Goal: Task Accomplishment & Management: Use online tool/utility

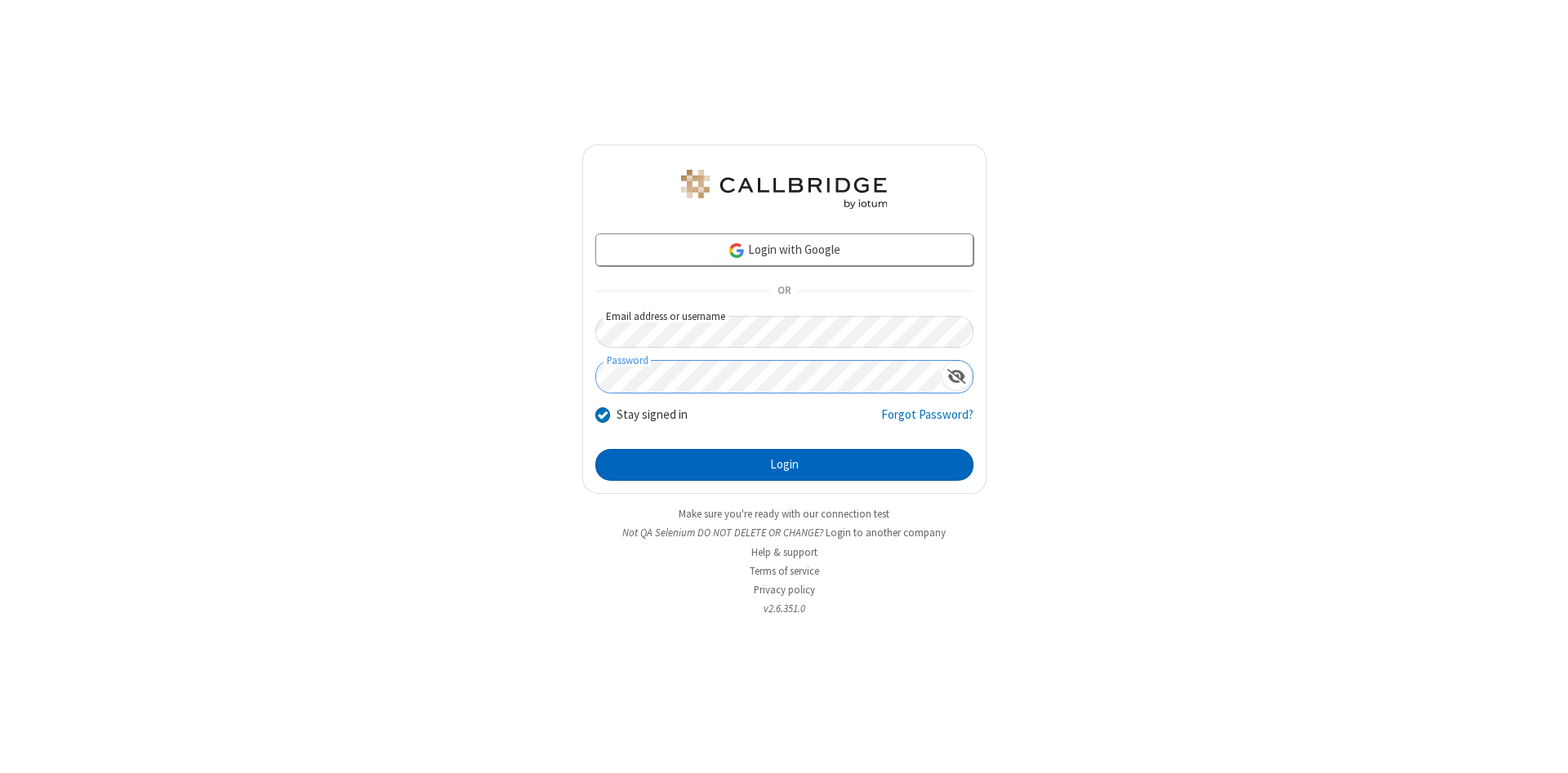
click at [784, 465] on button "Login" at bounding box center [784, 465] width 378 height 33
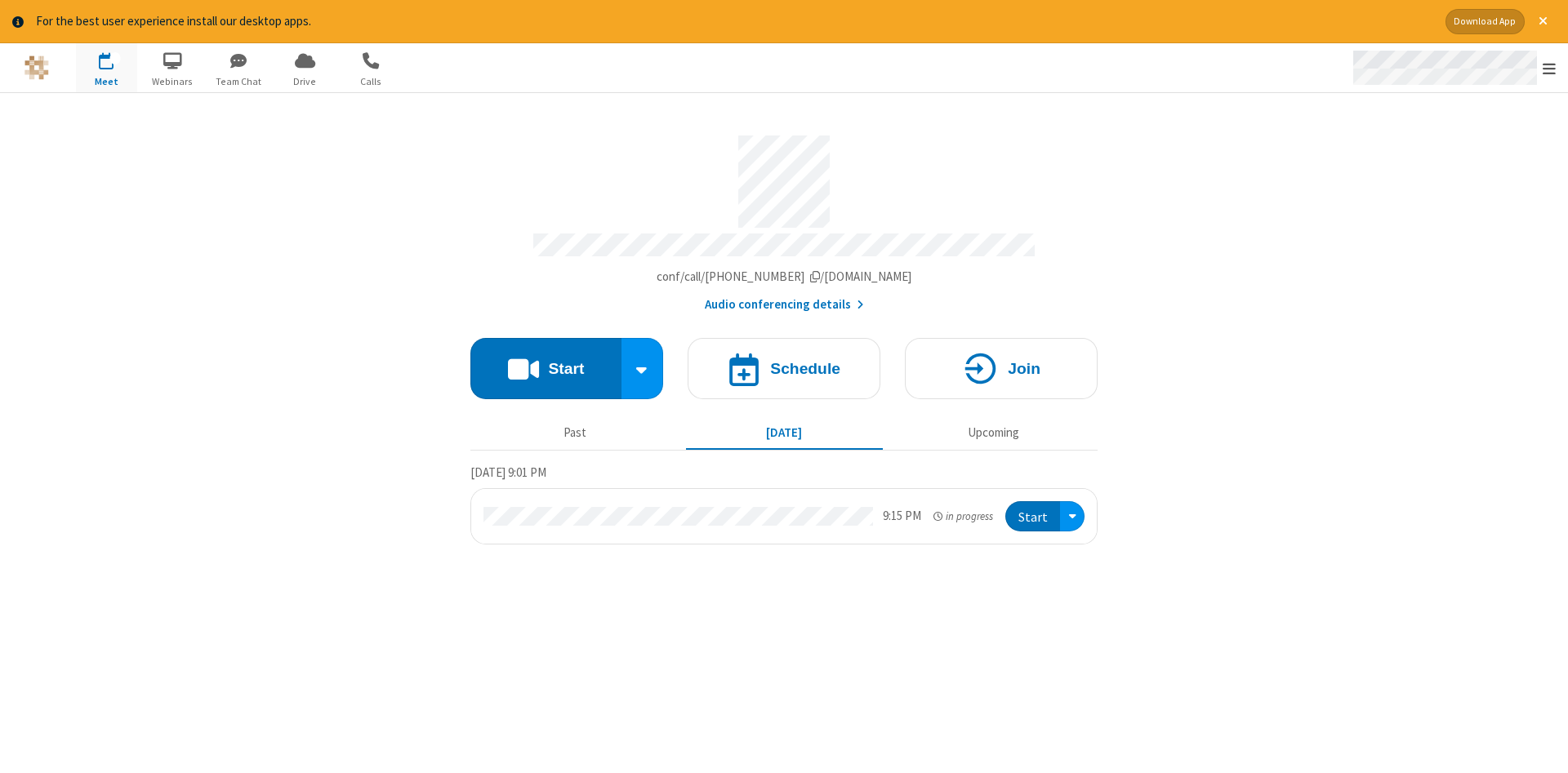
click at [1549, 69] on span "Open menu" at bounding box center [1549, 69] width 13 height 16
click at [304, 81] on span "Drive" at bounding box center [304, 82] width 61 height 15
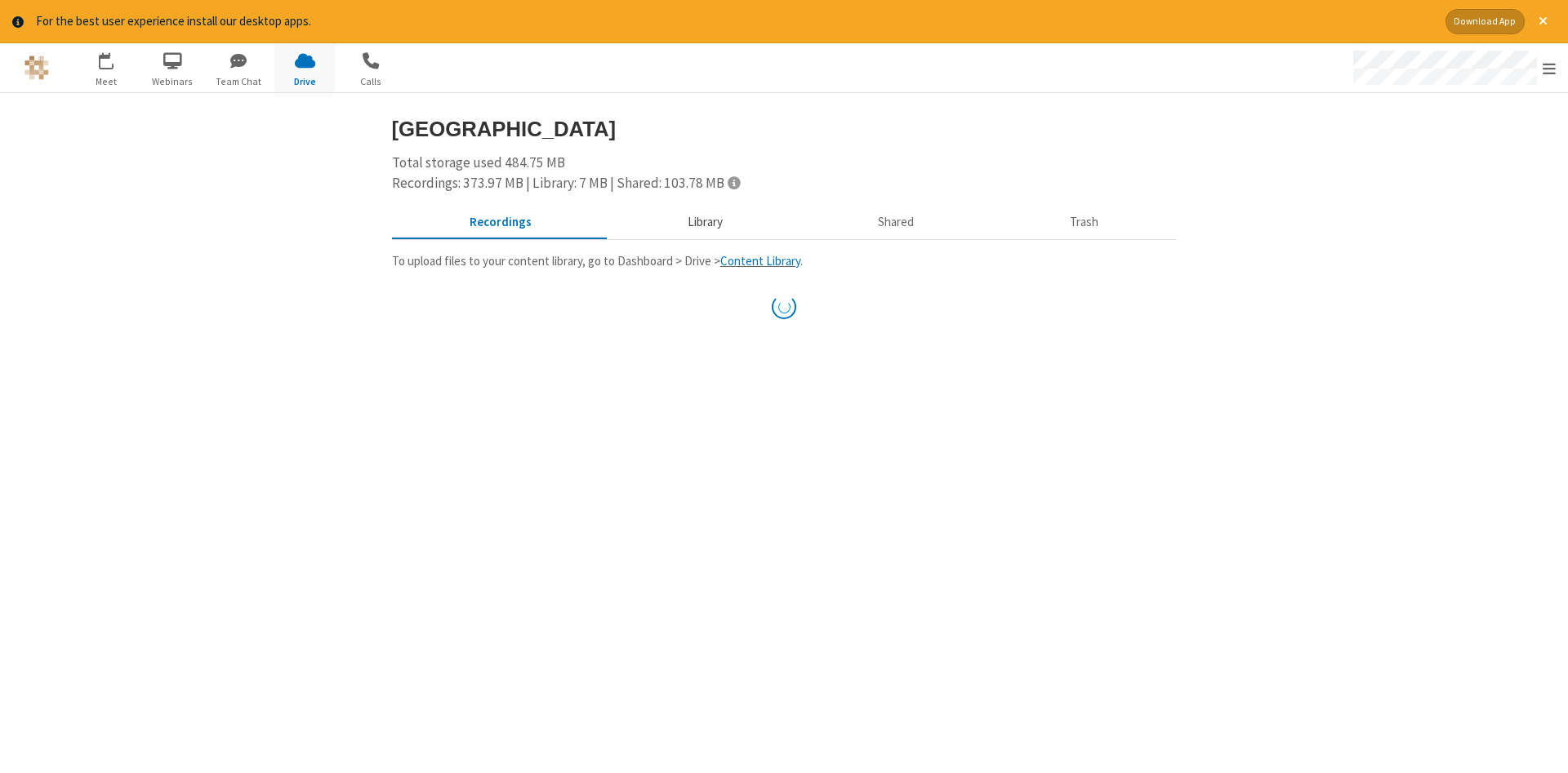
click at [702, 222] on button "Library" at bounding box center [705, 222] width 191 height 31
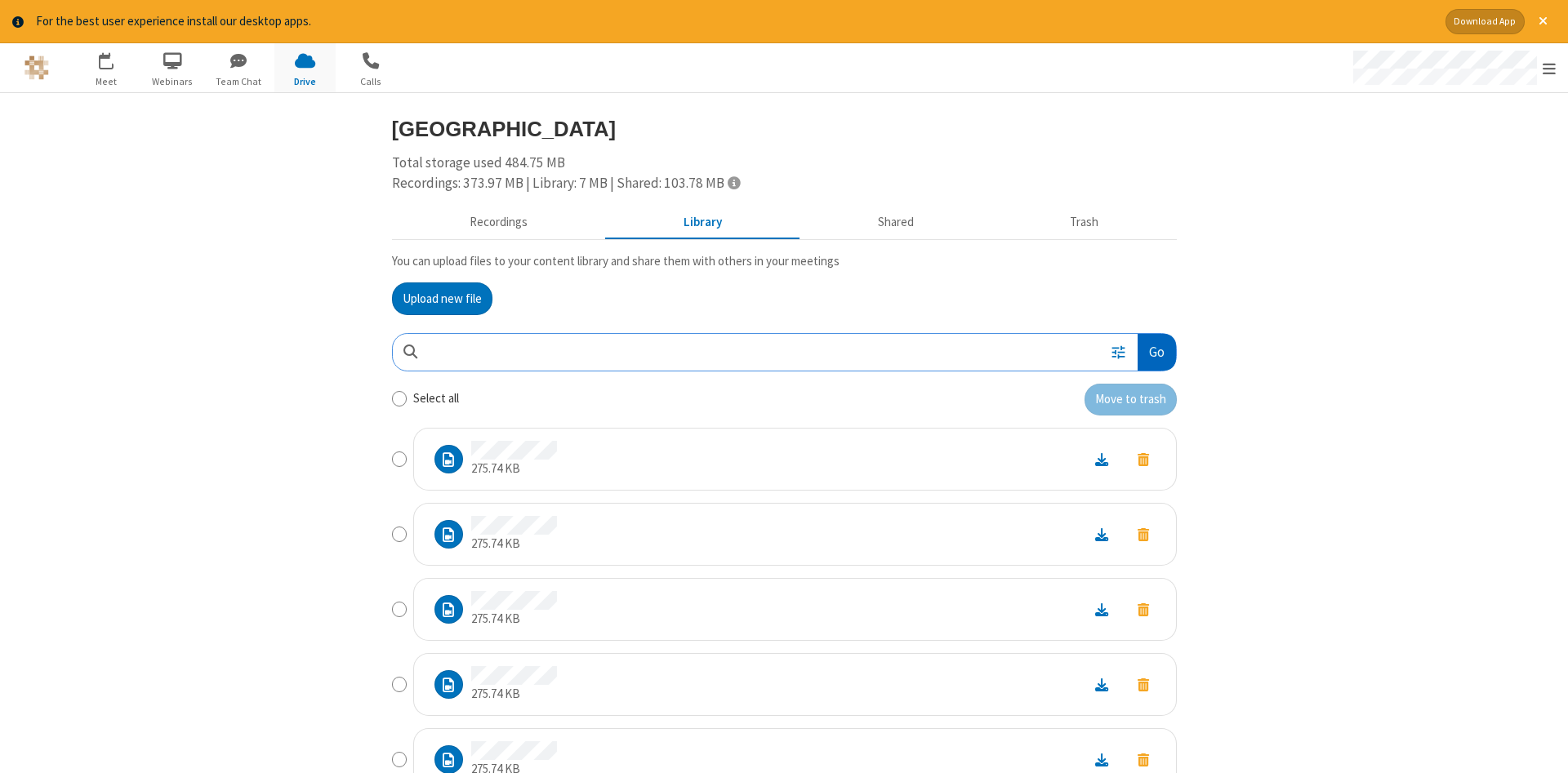
click at [1156, 352] on button "Go" at bounding box center [1156, 352] width 37 height 36
click at [442, 298] on button "Upload new file" at bounding box center [442, 299] width 101 height 33
